Goal: Task Accomplishment & Management: Manage account settings

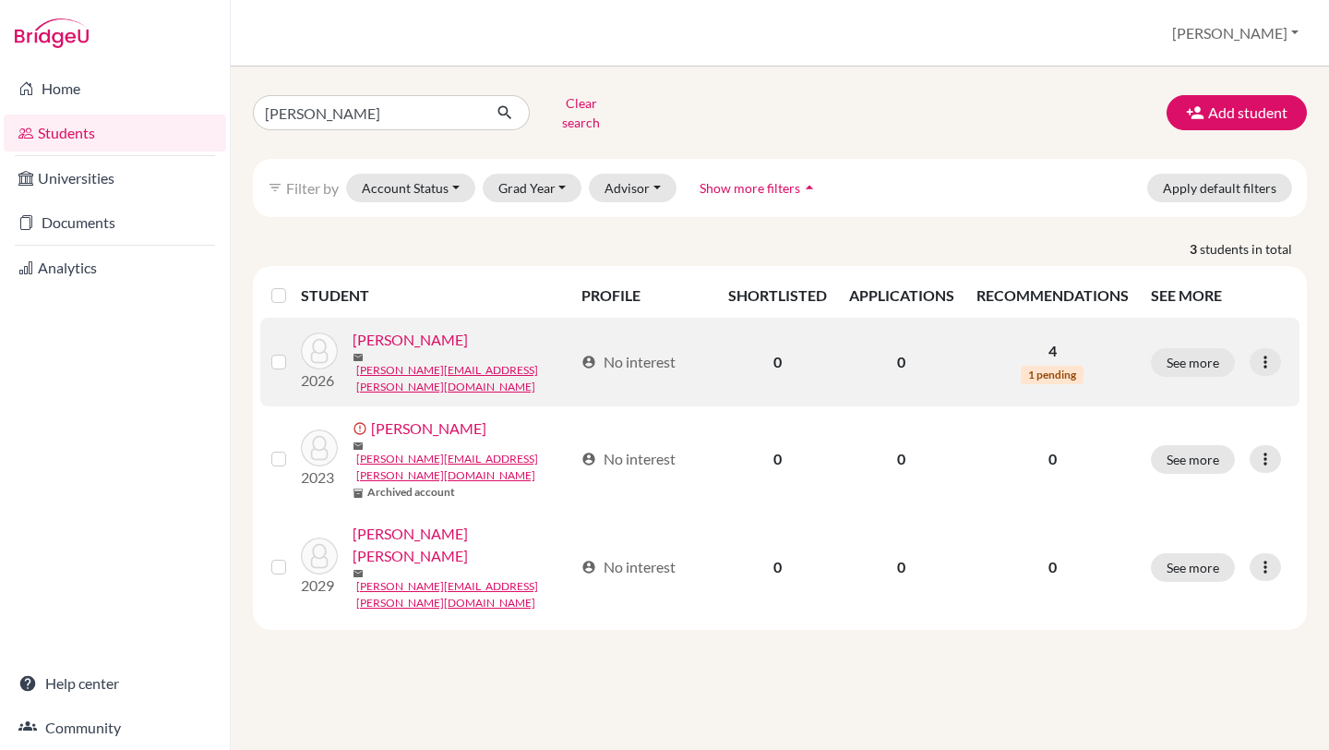
click at [418, 334] on link "[PERSON_NAME]" at bounding box center [410, 340] width 115 height 22
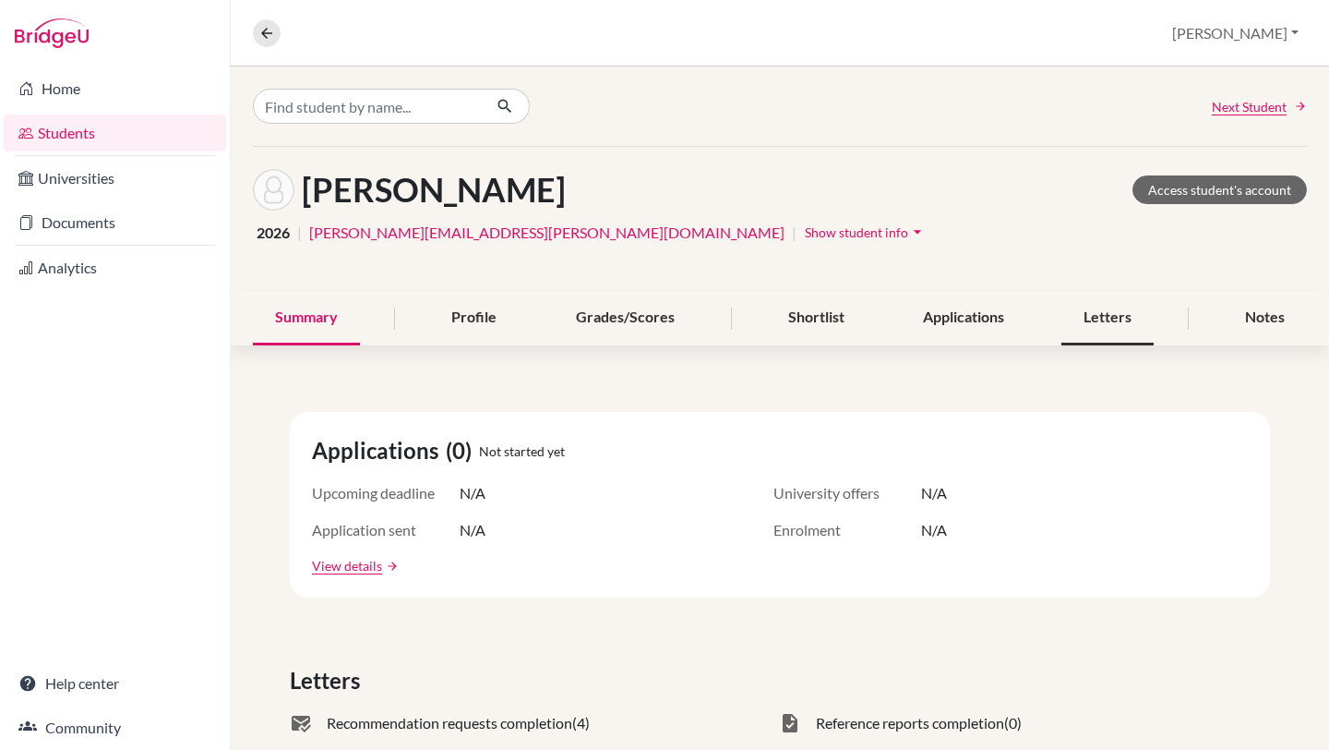
click at [1120, 331] on div "Letters" at bounding box center [1108, 318] width 92 height 54
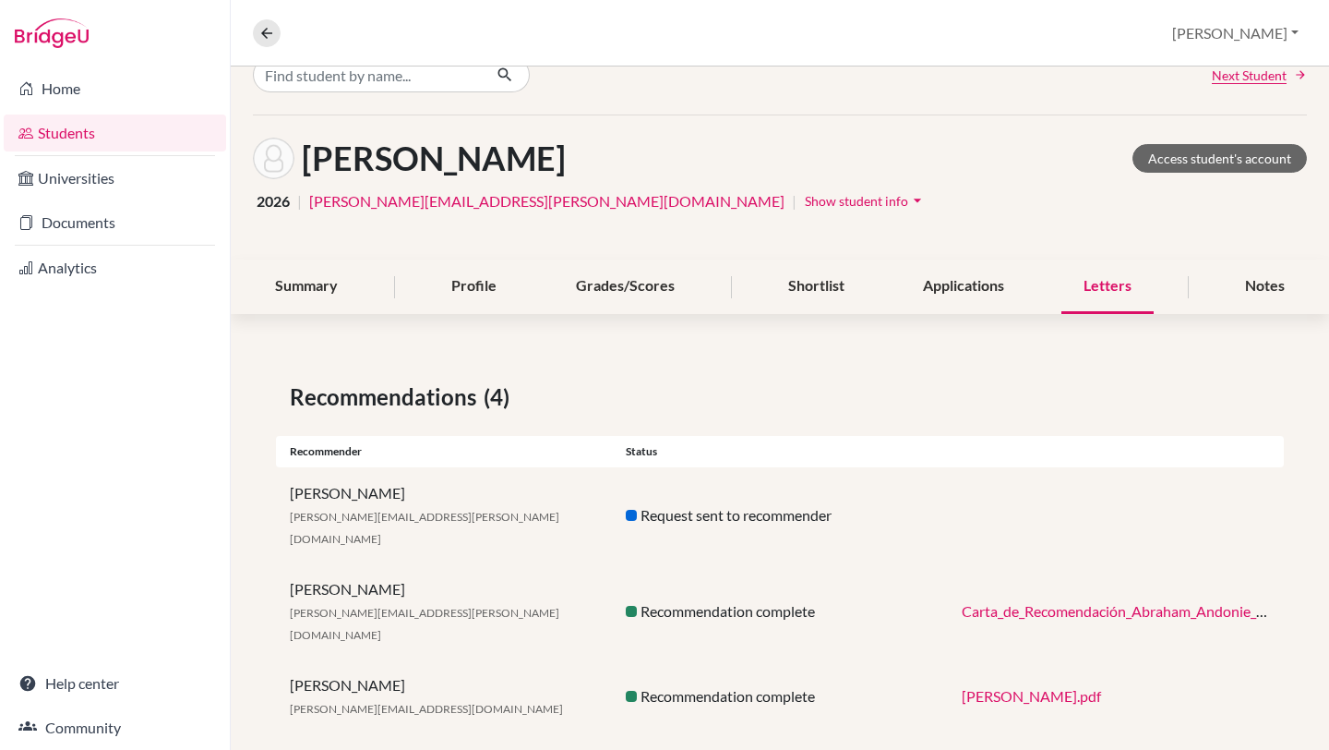
scroll to position [37, 0]
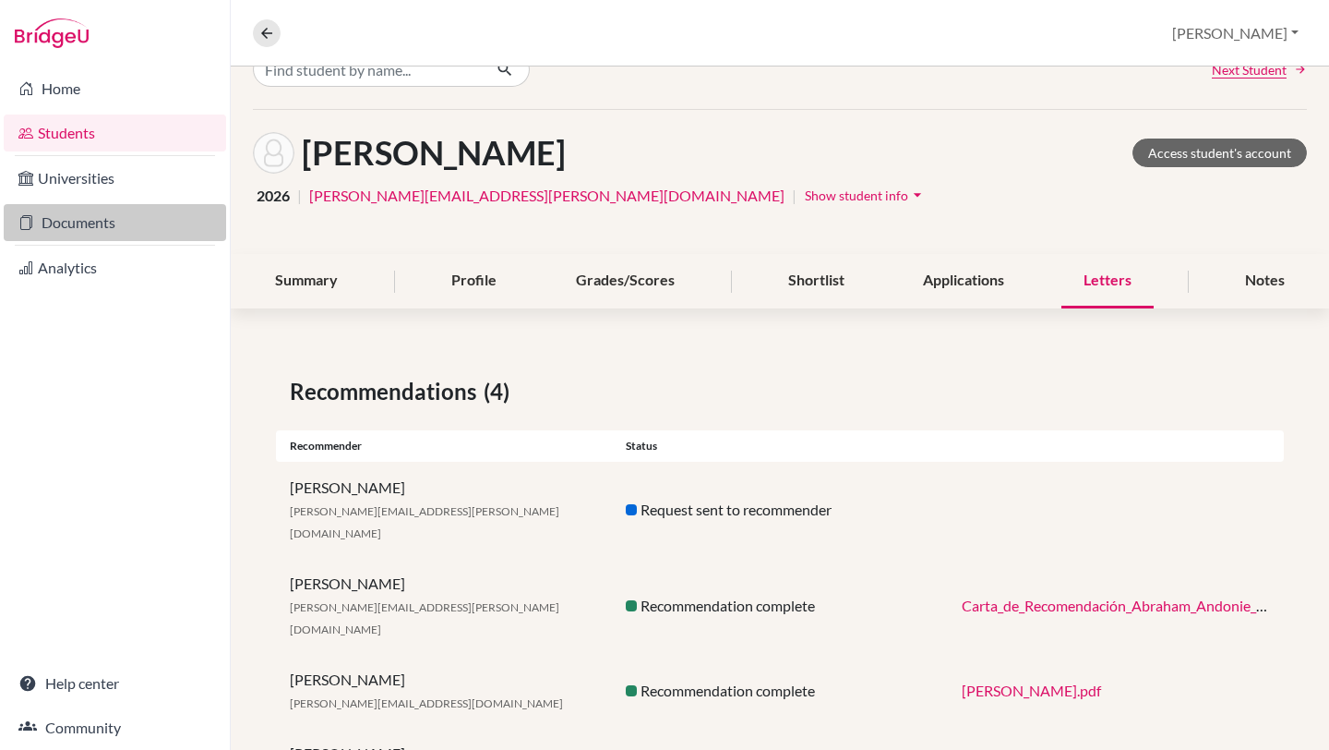
click at [124, 223] on link "Documents" at bounding box center [115, 222] width 222 height 37
click at [108, 232] on link "Documents" at bounding box center [115, 222] width 222 height 37
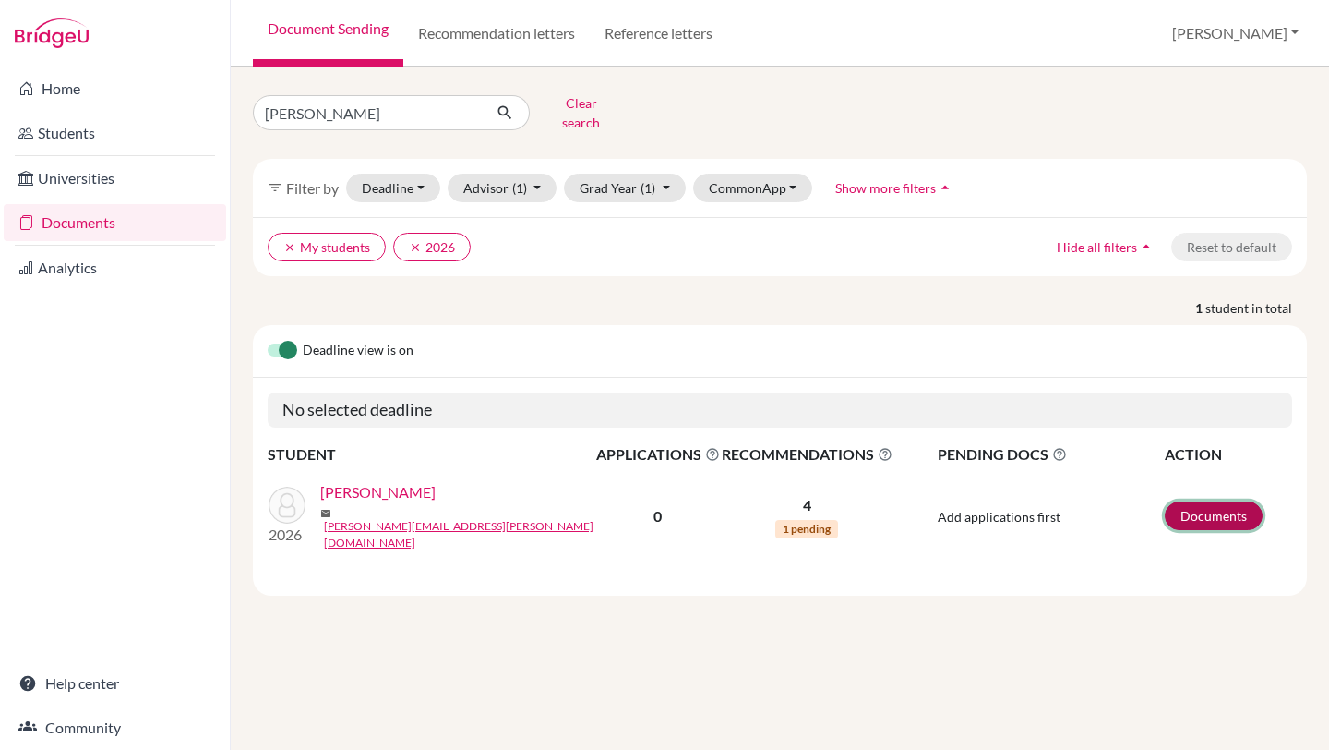
click at [1230, 501] on link "Documents" at bounding box center [1214, 515] width 98 height 29
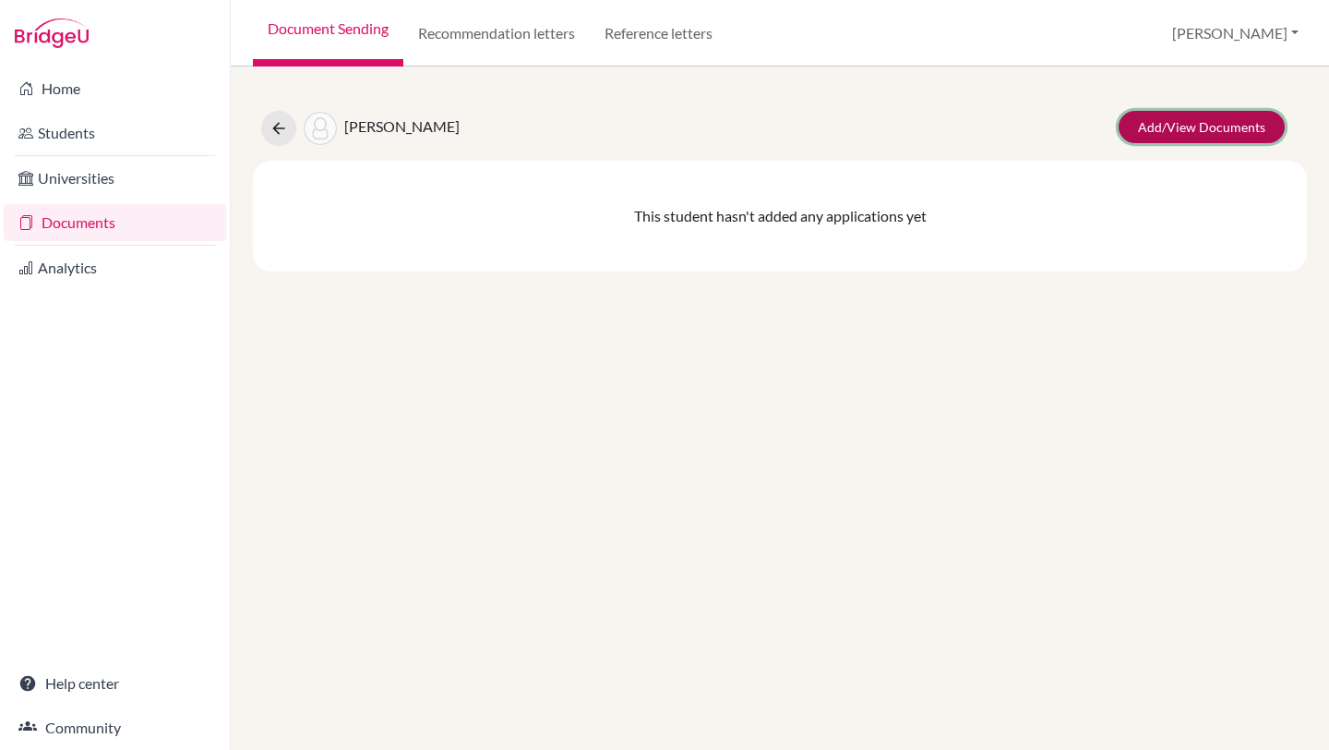
click at [1164, 129] on link "Add/View Documents" at bounding box center [1202, 127] width 166 height 32
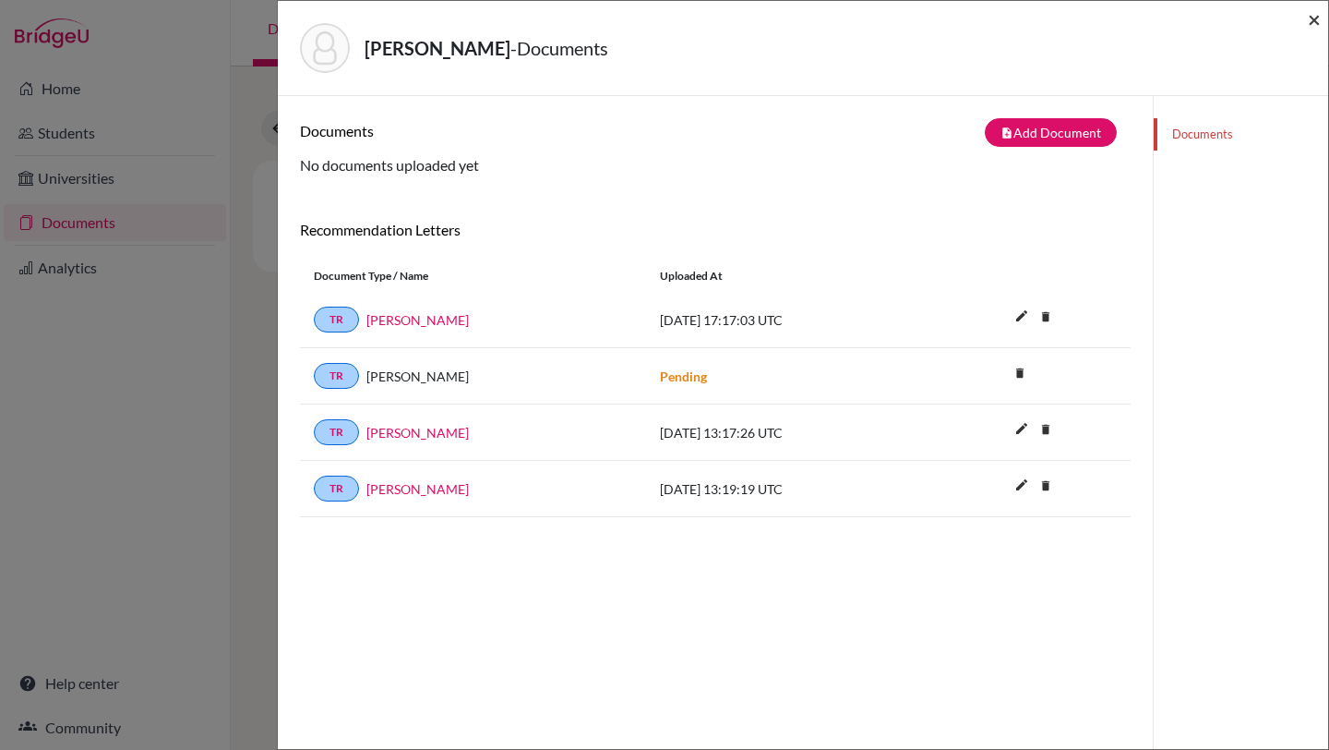
click at [1317, 16] on span "×" at bounding box center [1314, 19] width 13 height 27
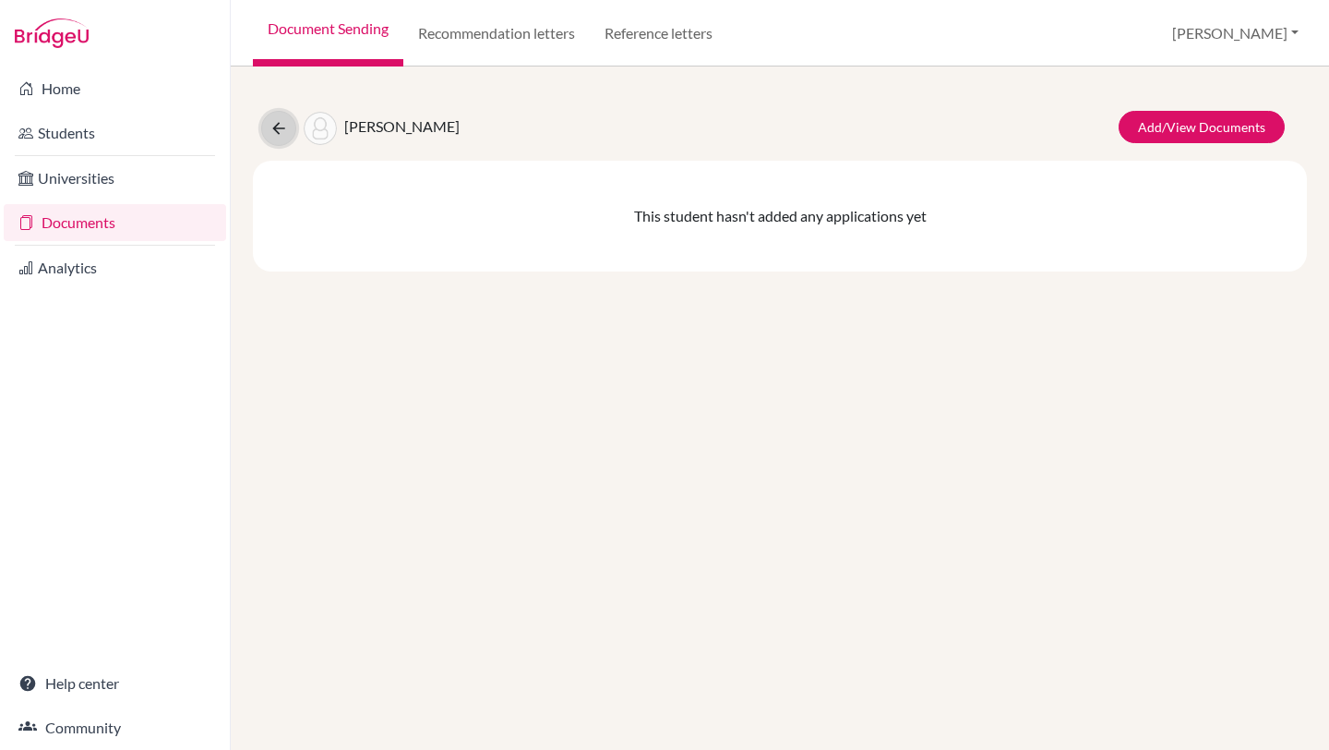
click at [283, 133] on icon at bounding box center [279, 128] width 18 height 18
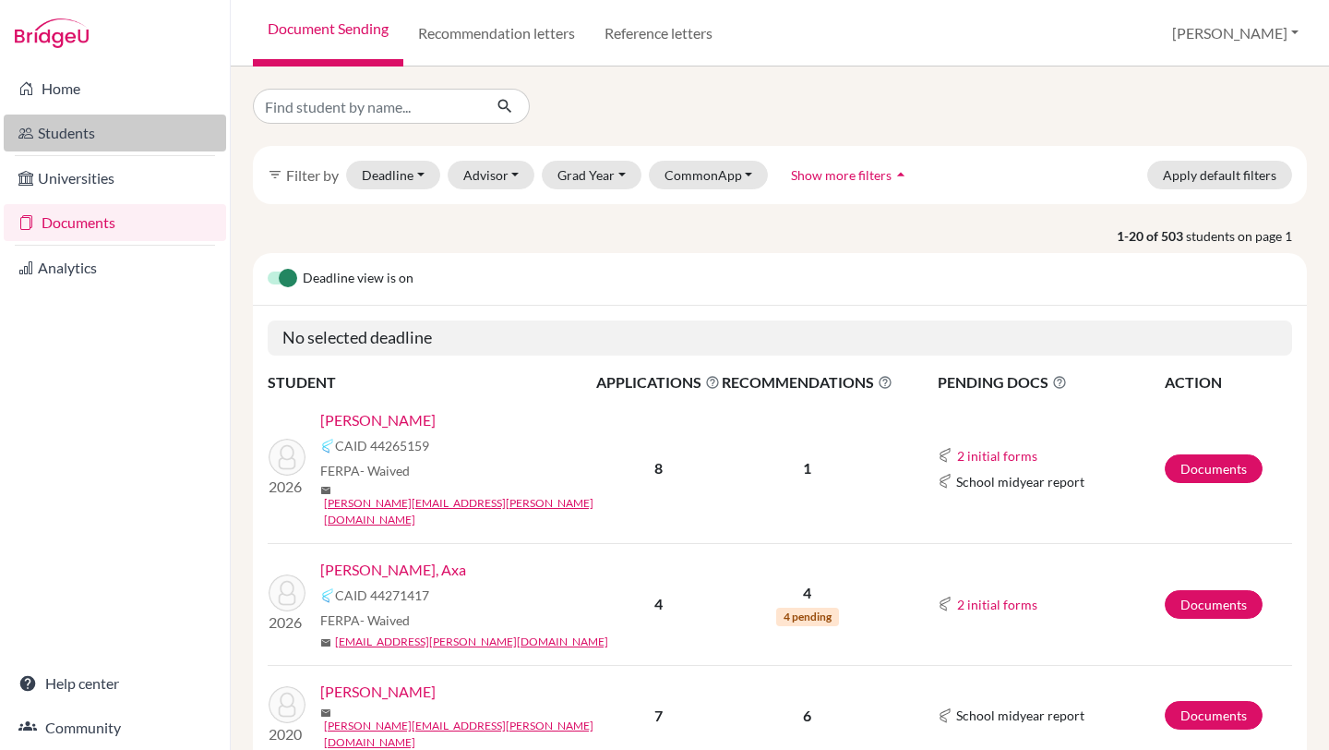
click at [88, 125] on link "Students" at bounding box center [115, 132] width 222 height 37
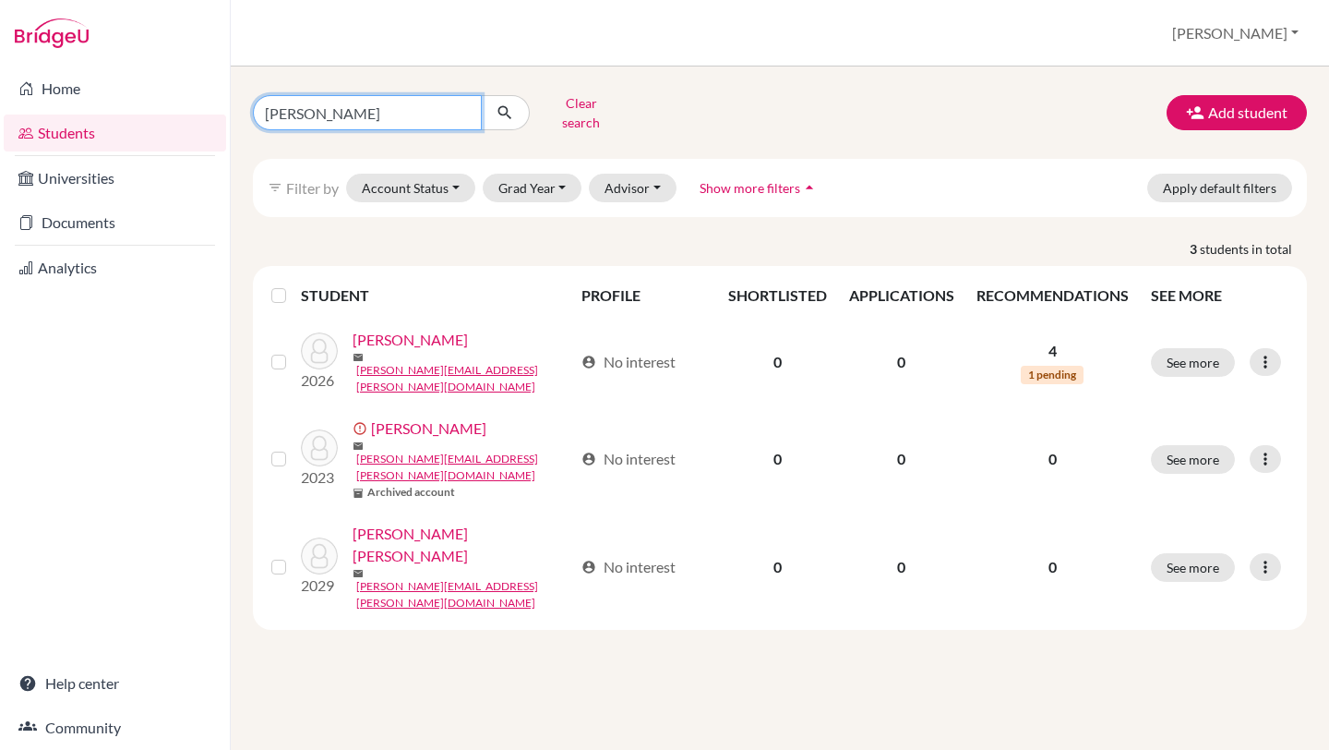
click at [385, 110] on input "andonie" at bounding box center [367, 112] width 229 height 35
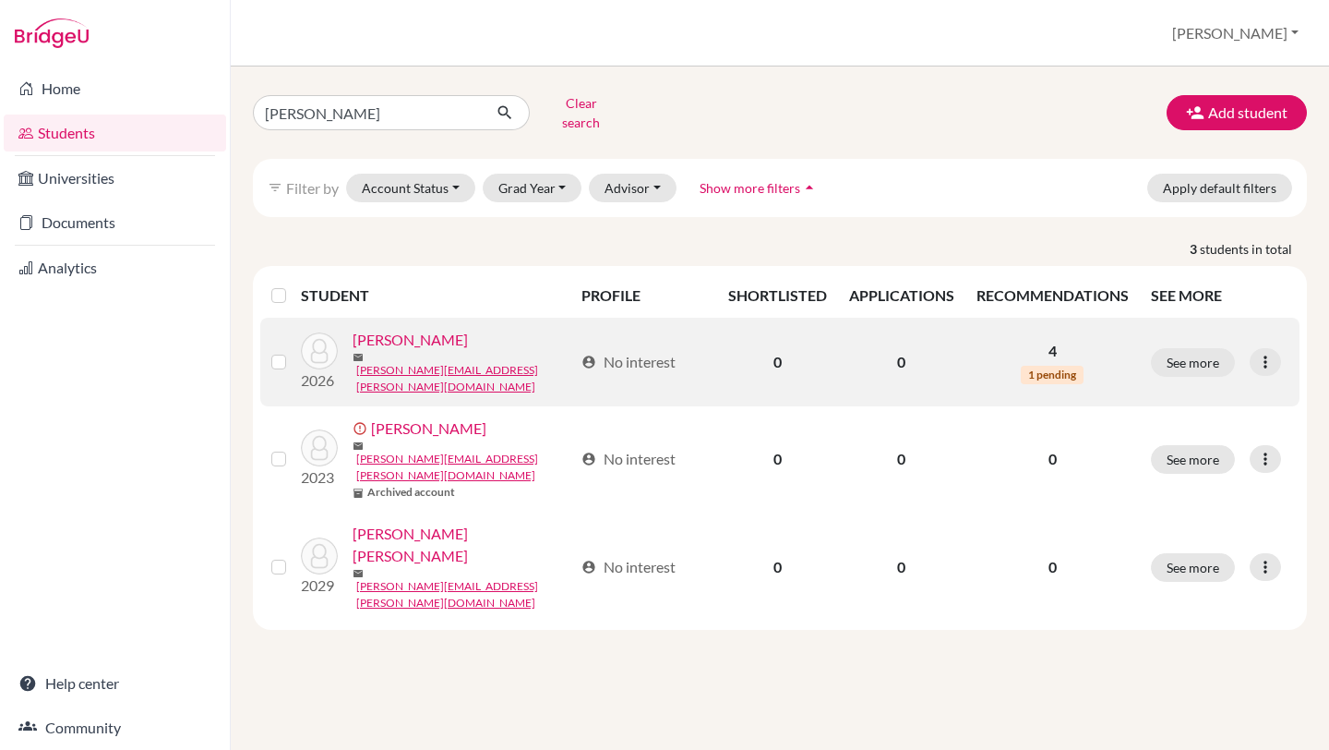
click at [1057, 366] on span "1 pending" at bounding box center [1052, 375] width 63 height 18
click at [450, 334] on link "[PERSON_NAME]" at bounding box center [410, 340] width 115 height 22
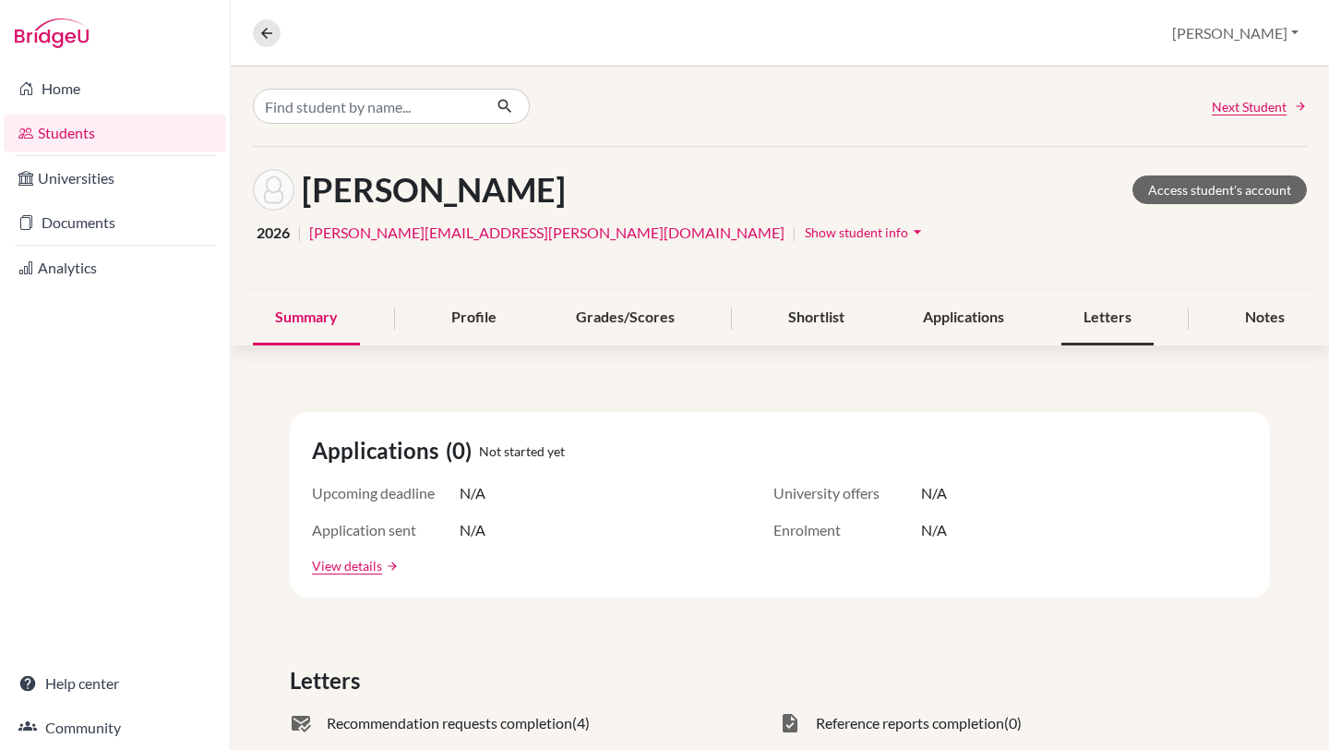
click at [1102, 320] on div "Letters" at bounding box center [1108, 318] width 92 height 54
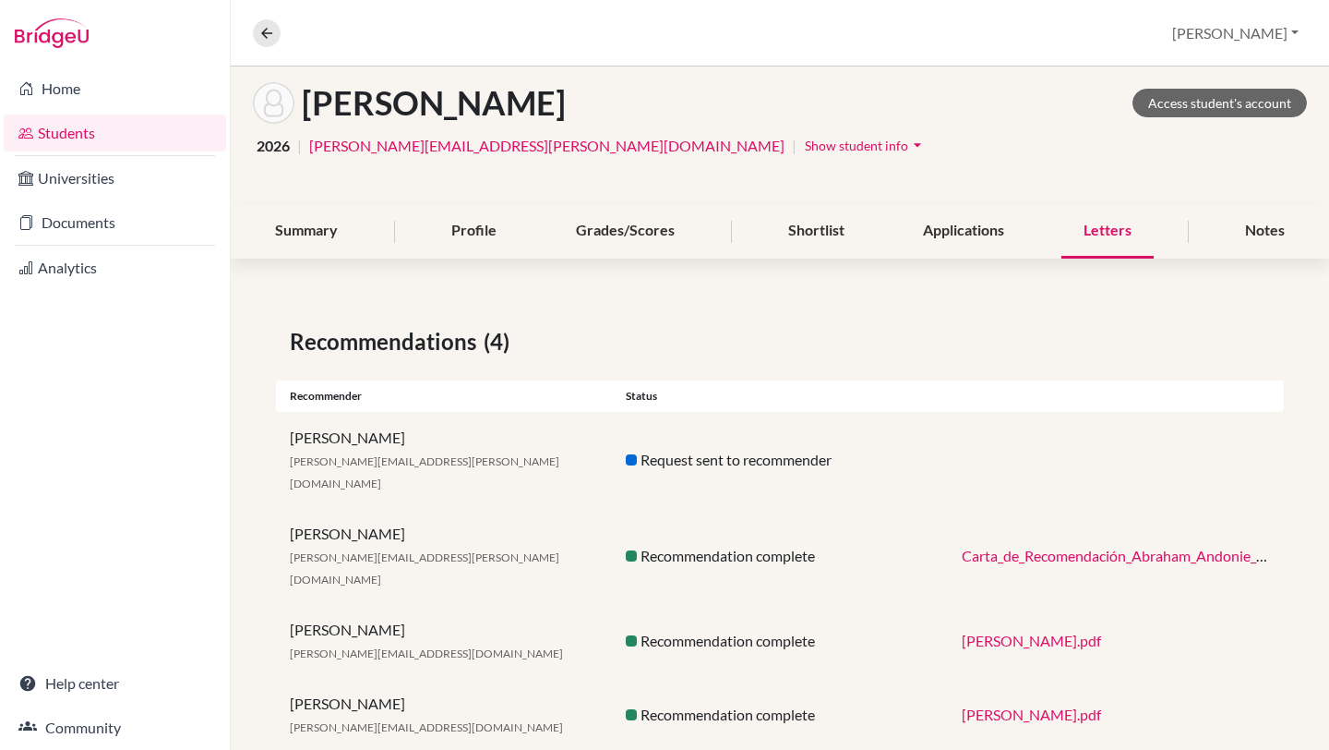
scroll to position [89, 0]
